Goal: Task Accomplishment & Management: Use online tool/utility

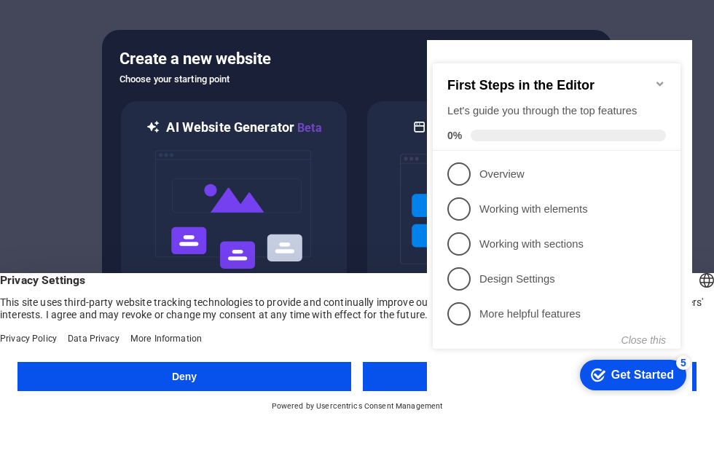
click at [461, 162] on span "1" at bounding box center [458, 173] width 23 height 23
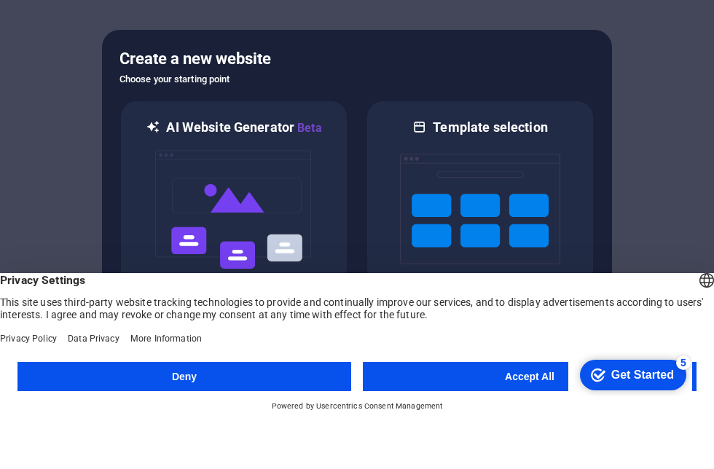
click at [527, 409] on button "Accept All" at bounding box center [530, 423] width 334 height 29
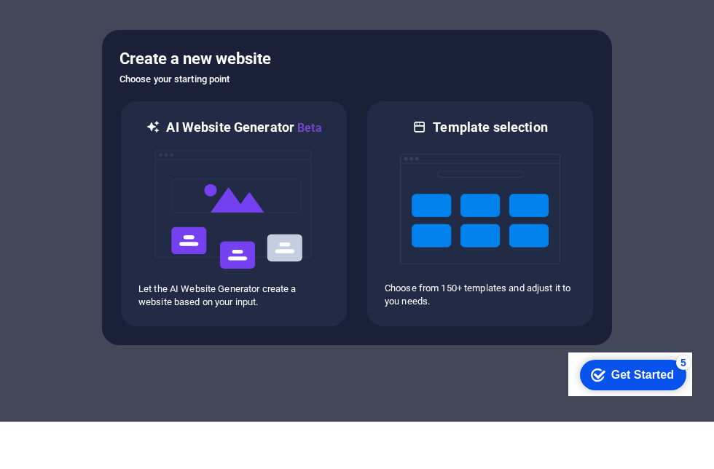
click at [624, 376] on div "Get Started" at bounding box center [642, 374] width 63 height 13
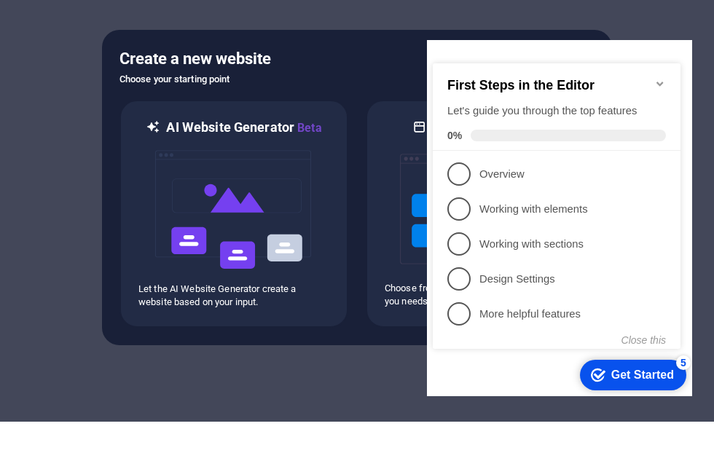
click at [573, 181] on link "1 Overview - incomplete" at bounding box center [556, 173] width 218 height 23
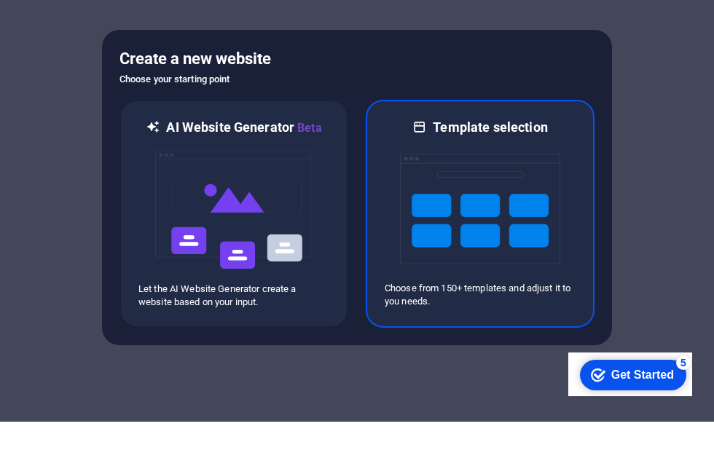
click at [523, 209] on img at bounding box center [480, 257] width 160 height 146
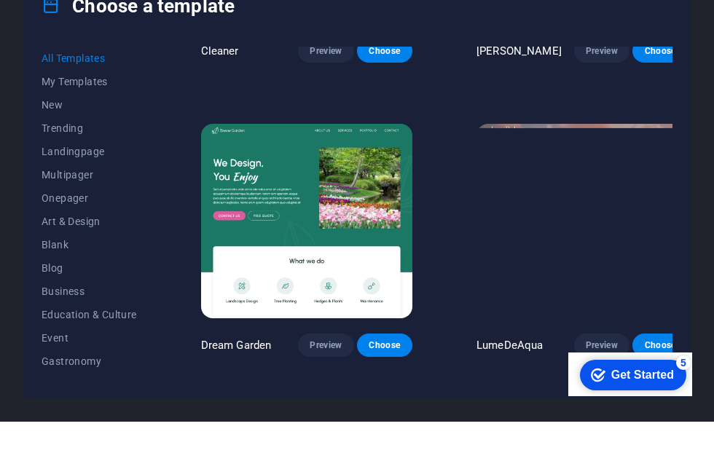
scroll to position [2584, 0]
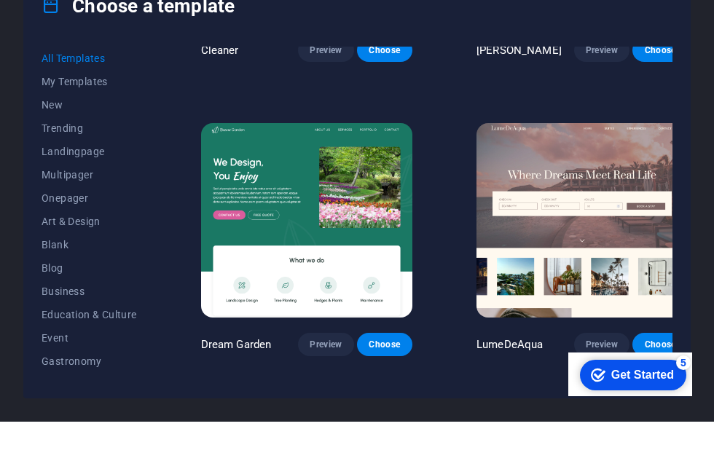
click at [64, 170] on span "Trending" at bounding box center [89, 176] width 95 height 12
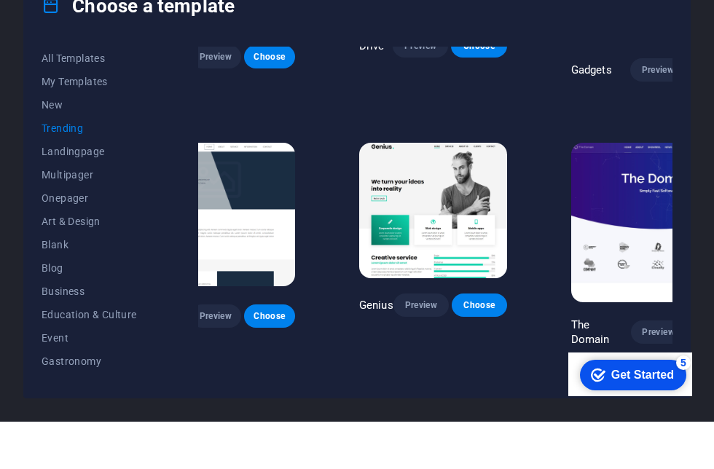
scroll to position [966, 59]
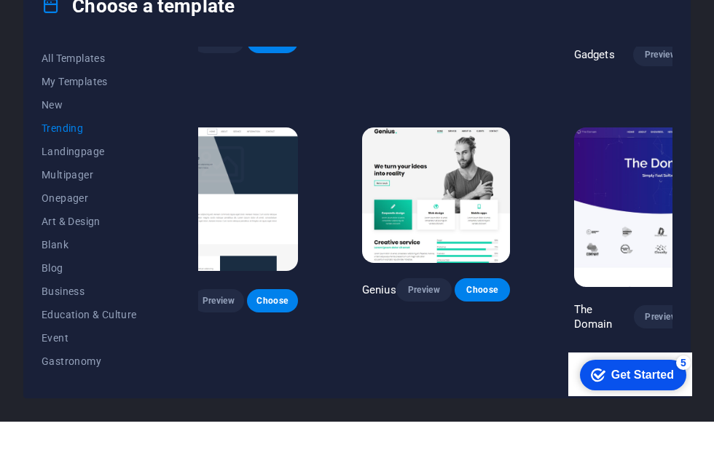
click at [488, 331] on span "Choose" at bounding box center [482, 337] width 32 height 12
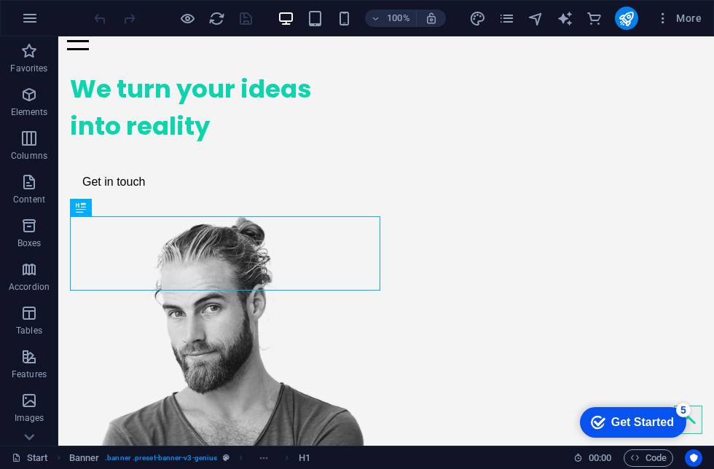
scroll to position [61, 0]
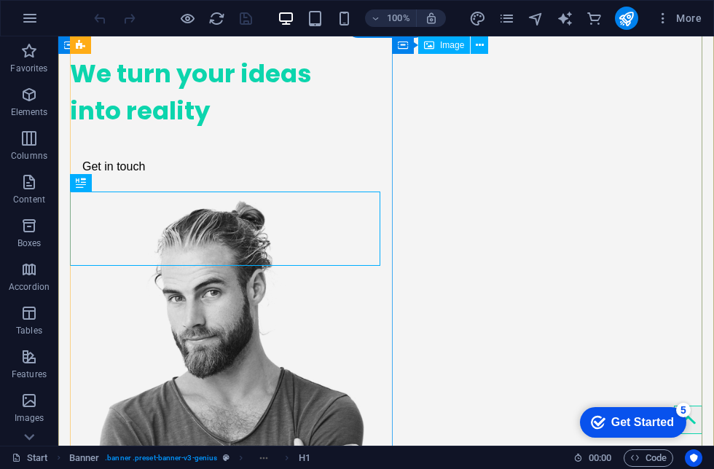
click at [380, 250] on figure at bounding box center [225, 429] width 310 height 459
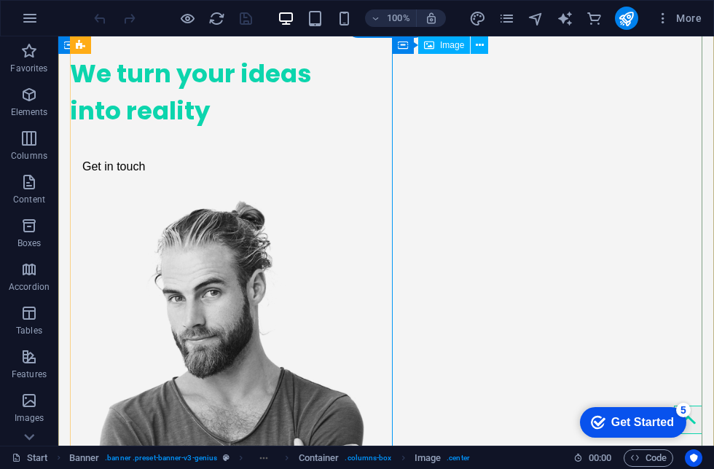
click at [443, 44] on span "Image" at bounding box center [452, 45] width 24 height 9
click at [476, 45] on icon at bounding box center [480, 45] width 8 height 15
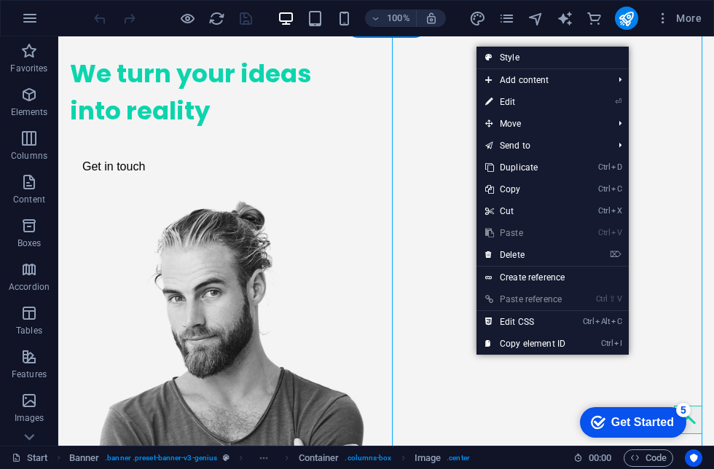
click at [522, 253] on link "⌦ Delete" at bounding box center [525, 255] width 98 height 22
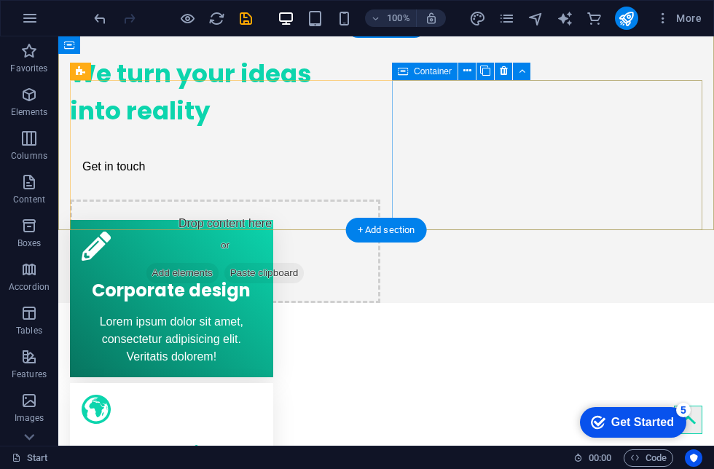
click at [380, 200] on div "Drop content here or Add elements Paste clipboard" at bounding box center [225, 251] width 310 height 103
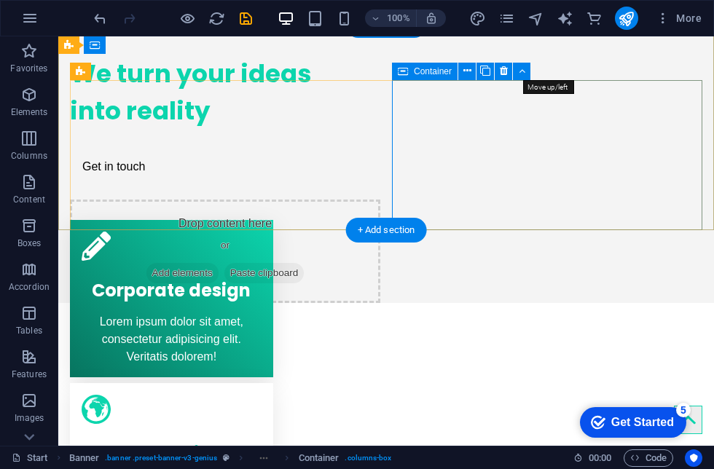
click at [470, 68] on icon at bounding box center [467, 70] width 8 height 15
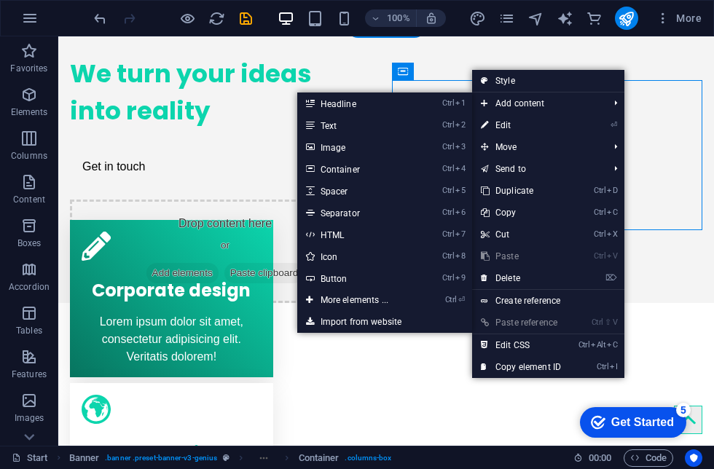
click at [374, 319] on link "Import from website" at bounding box center [384, 322] width 175 height 22
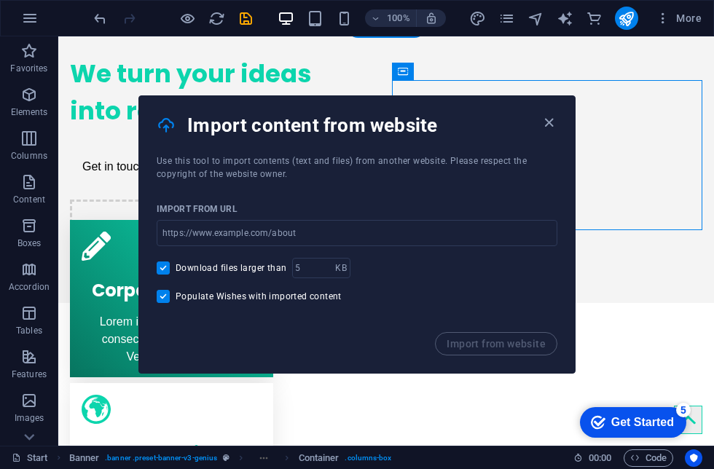
click at [548, 120] on icon "button" at bounding box center [548, 122] width 17 height 17
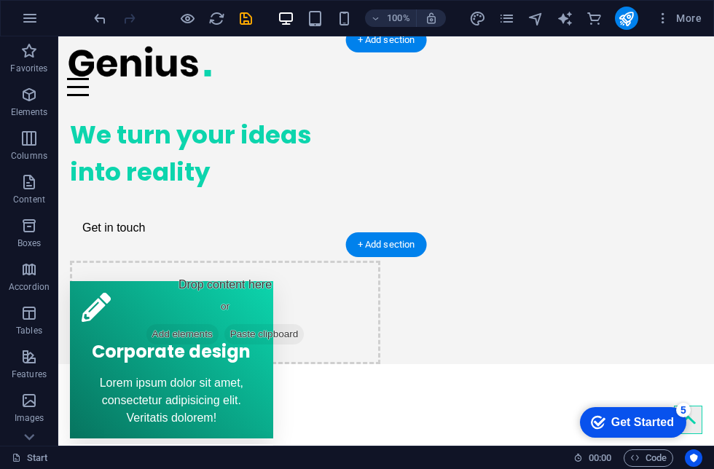
scroll to position [0, 0]
click at [686, 19] on span "More" at bounding box center [678, 18] width 46 height 15
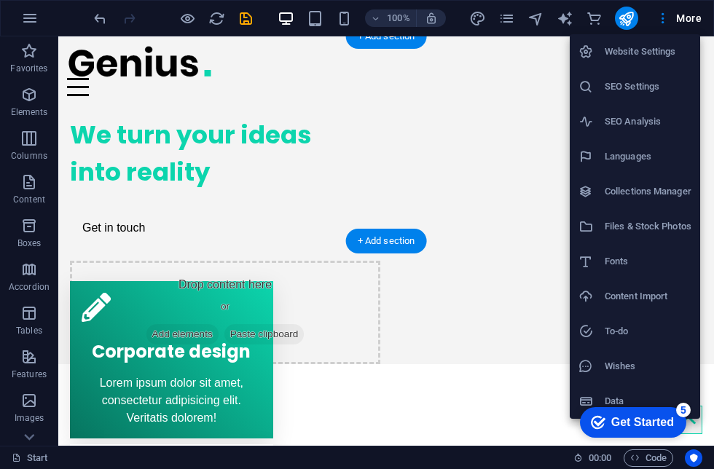
click at [510, 349] on div at bounding box center [357, 234] width 714 height 469
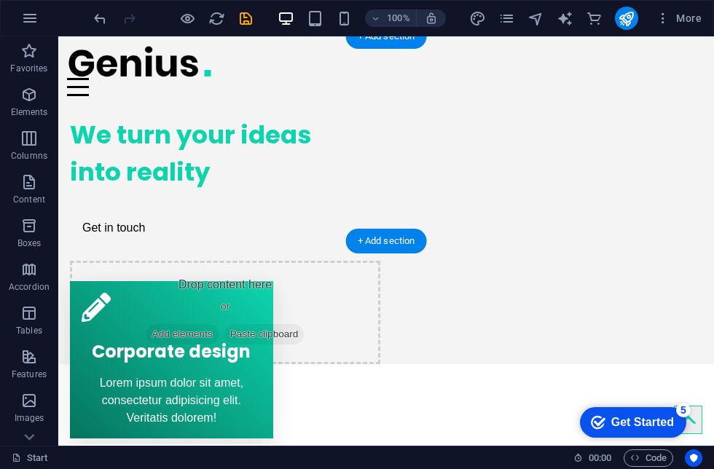
click at [214, 13] on icon "reload" at bounding box center [216, 18] width 17 height 17
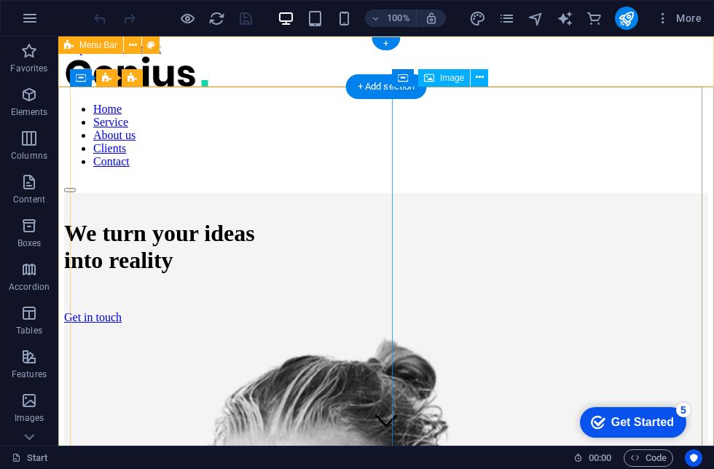
click at [478, 76] on icon at bounding box center [480, 77] width 8 height 15
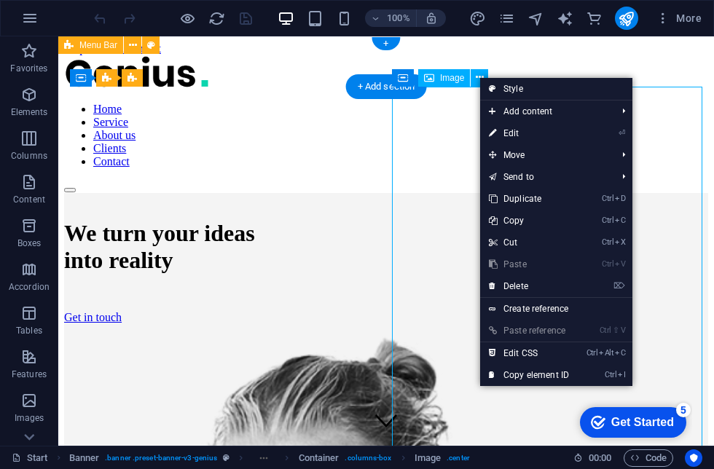
click at [515, 88] on link "Style" at bounding box center [556, 89] width 152 height 22
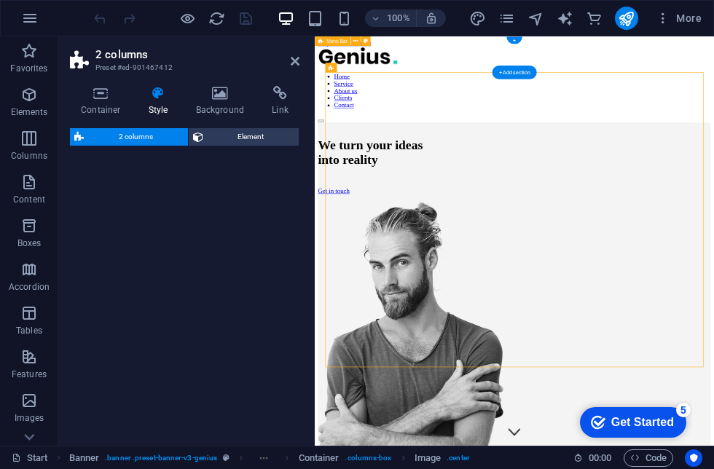
select select "rem"
